Goal: Task Accomplishment & Management: Use online tool/utility

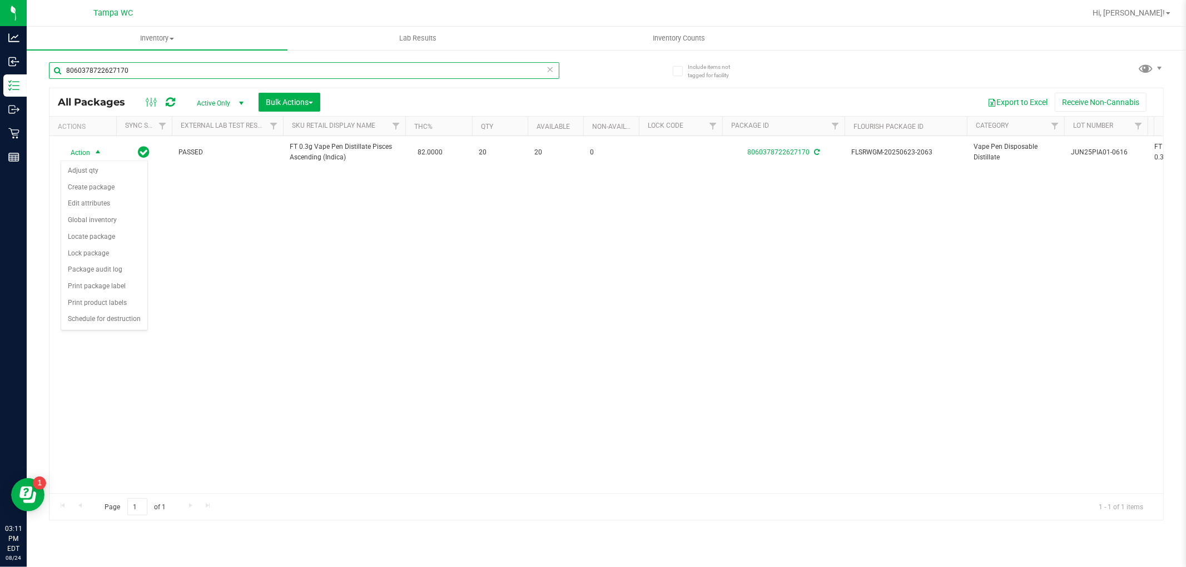
click at [197, 73] on input "8060378722627170" at bounding box center [304, 70] width 510 height 17
click at [197, 72] on input "8060378722627170" at bounding box center [304, 70] width 510 height 17
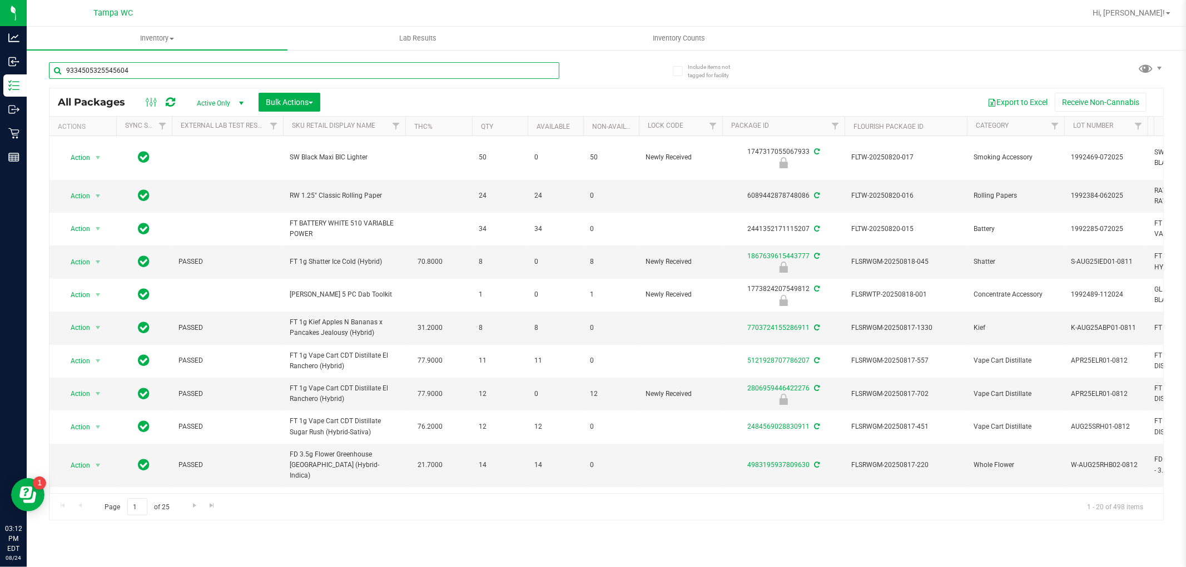
type input "9334505325545604"
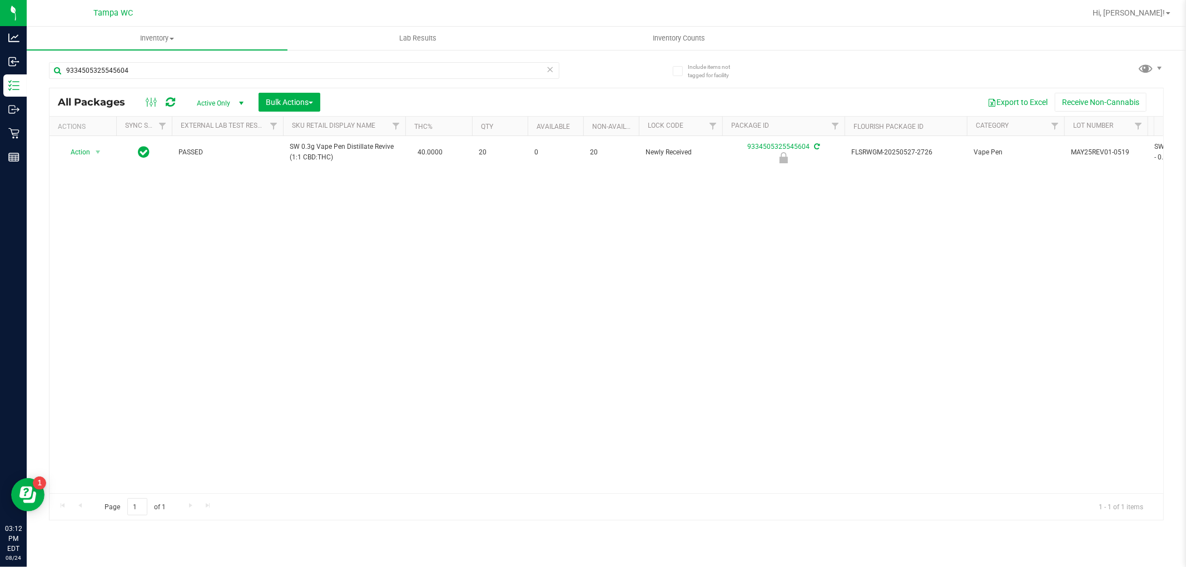
click at [372, 343] on div "Action Action Edit attributes Global inventory Locate package Package audit log…" at bounding box center [605, 314] width 1113 height 357
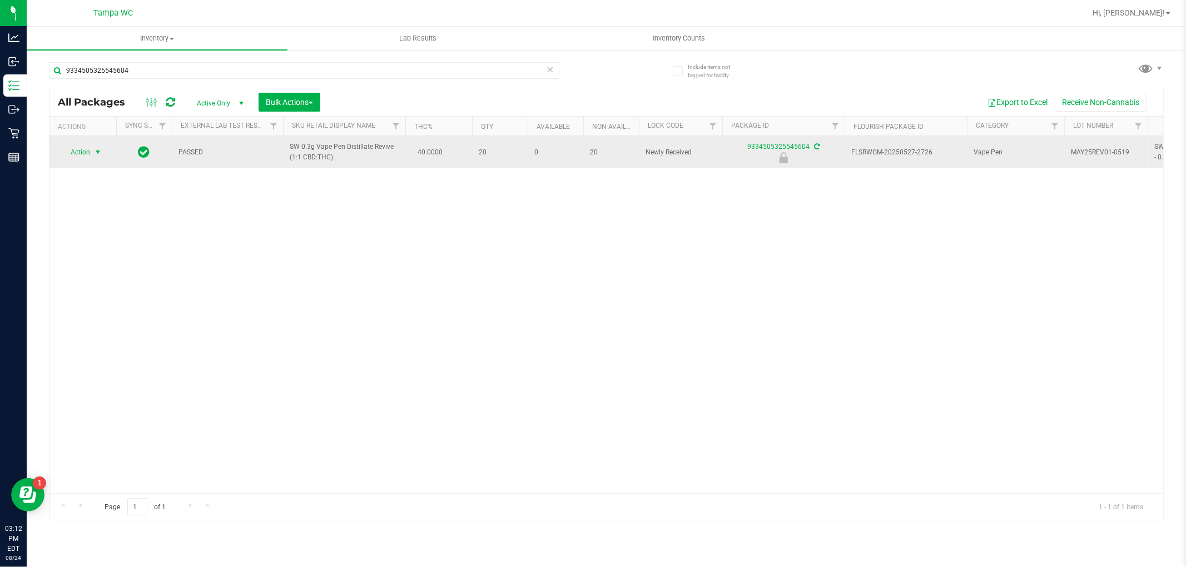
click at [93, 152] on span "select" at bounding box center [97, 152] width 9 height 9
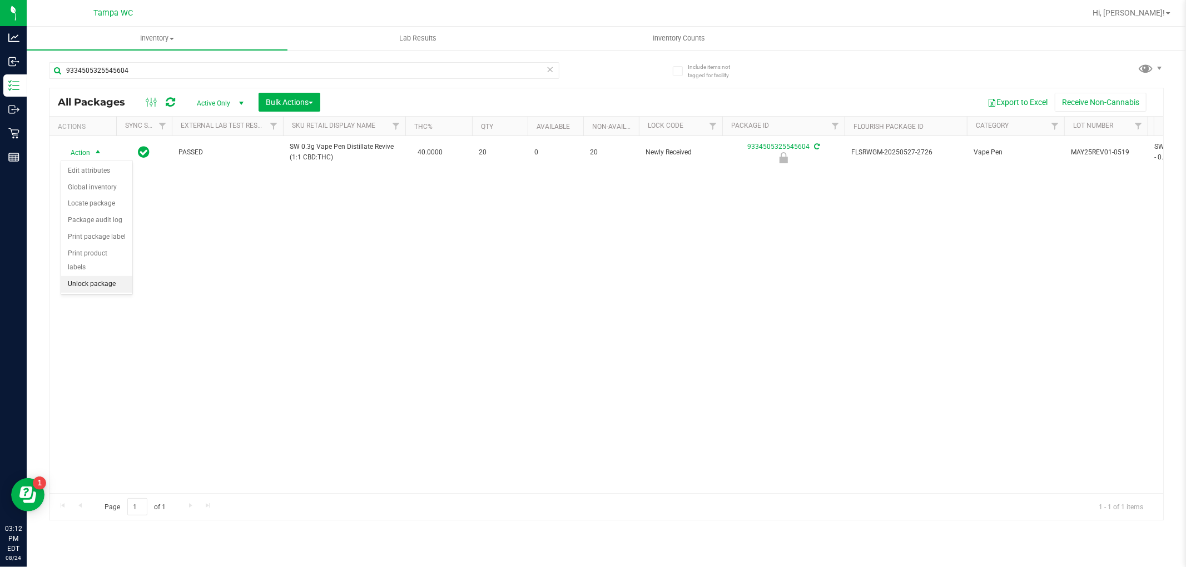
click at [112, 282] on li "Unlock package" at bounding box center [96, 284] width 71 height 17
